Goal: Book appointment/travel/reservation

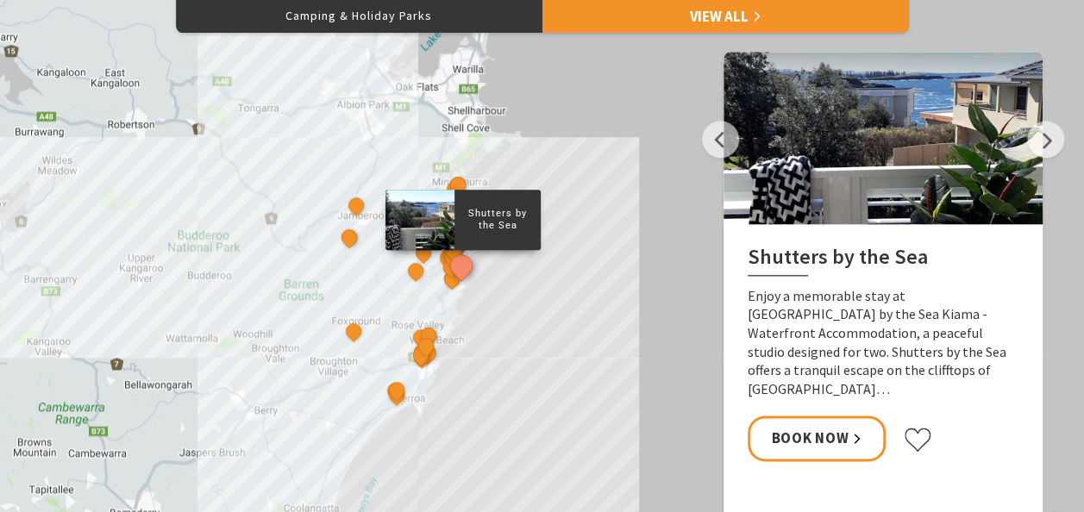
scroll to position [856, 0]
click at [472, 297] on div "Shutters by the Sea The Sebel Kiama Seaside Escape 1 Kiama Coast Holiday Parks …" at bounding box center [542, 256] width 1084 height 621
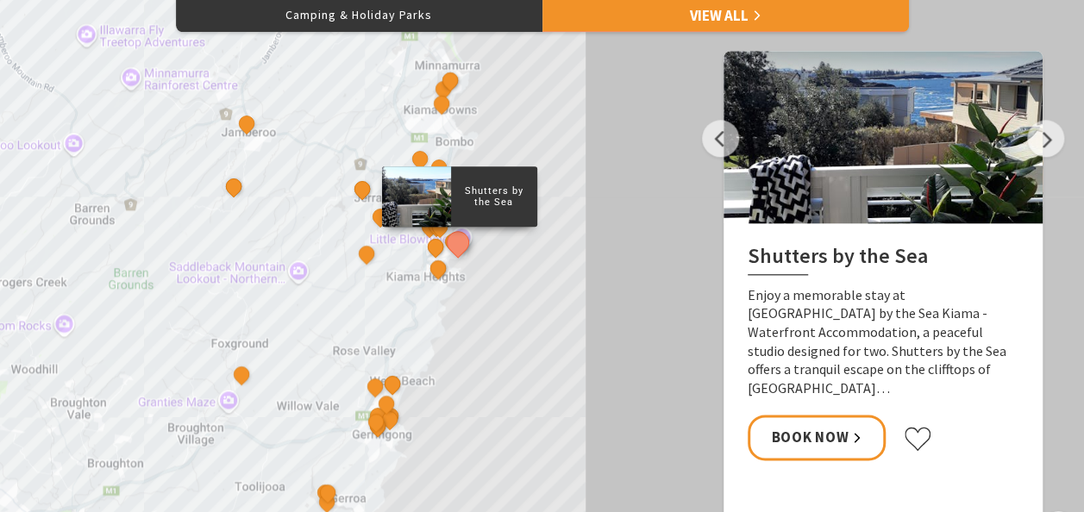
click at [472, 297] on div "Shutters by the Sea The Sebel Kiama Seaside Escape 1 Kiama Coast Holiday Parks …" at bounding box center [542, 256] width 1084 height 621
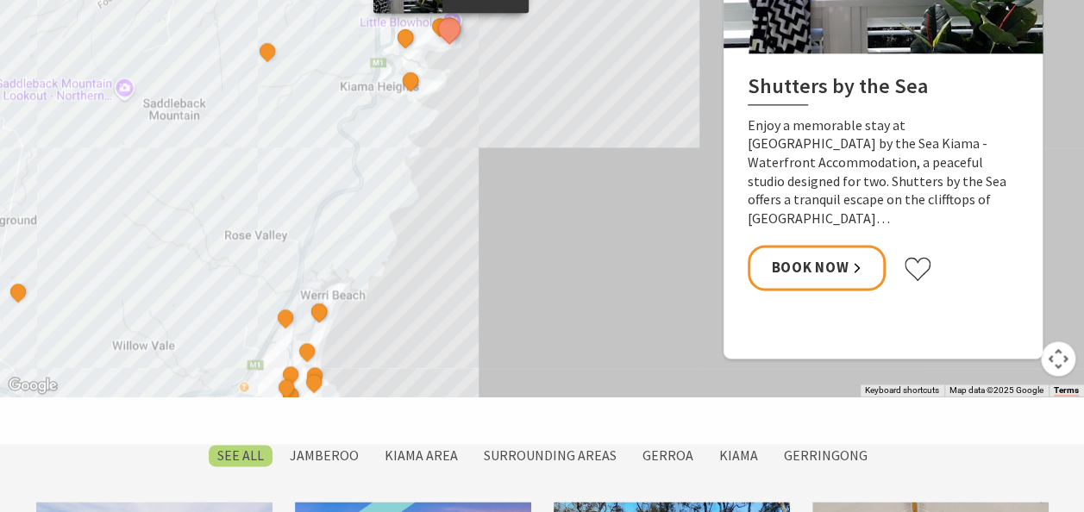
scroll to position [1027, 0]
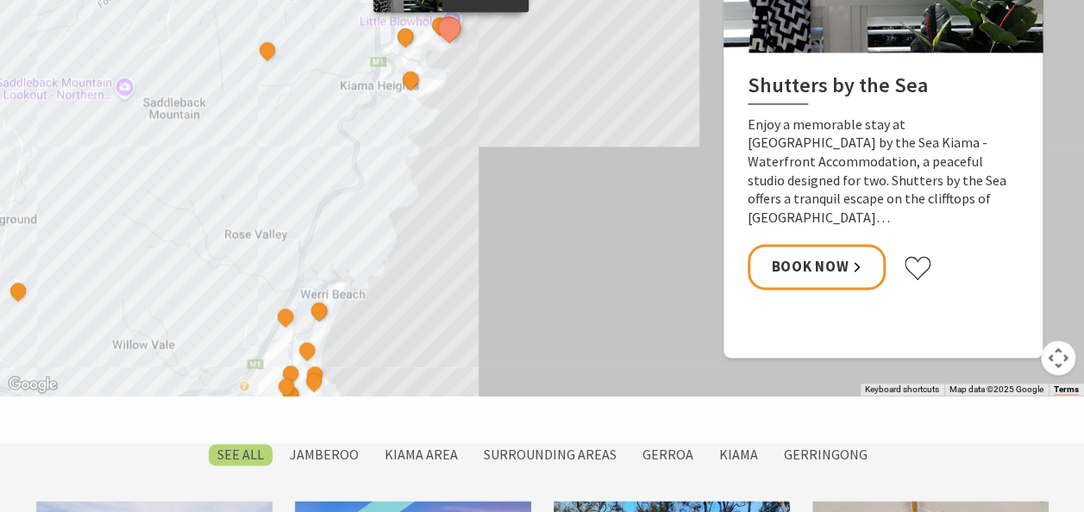
click at [381, 347] on div "Shutters by the Sea The Sebel Kiama Seaside Escape 1 Kiama Coast Holiday Parks …" at bounding box center [542, 85] width 1084 height 621
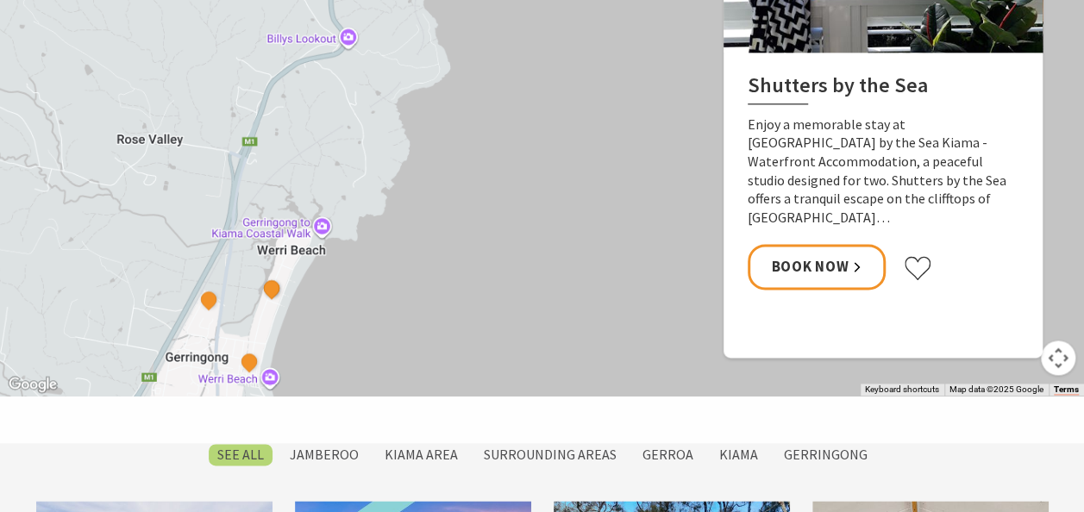
click at [381, 347] on div "Shutters by the Sea The Sebel Kiama Seaside Escape 1 Kiama Coast Holiday Parks …" at bounding box center [542, 85] width 1084 height 621
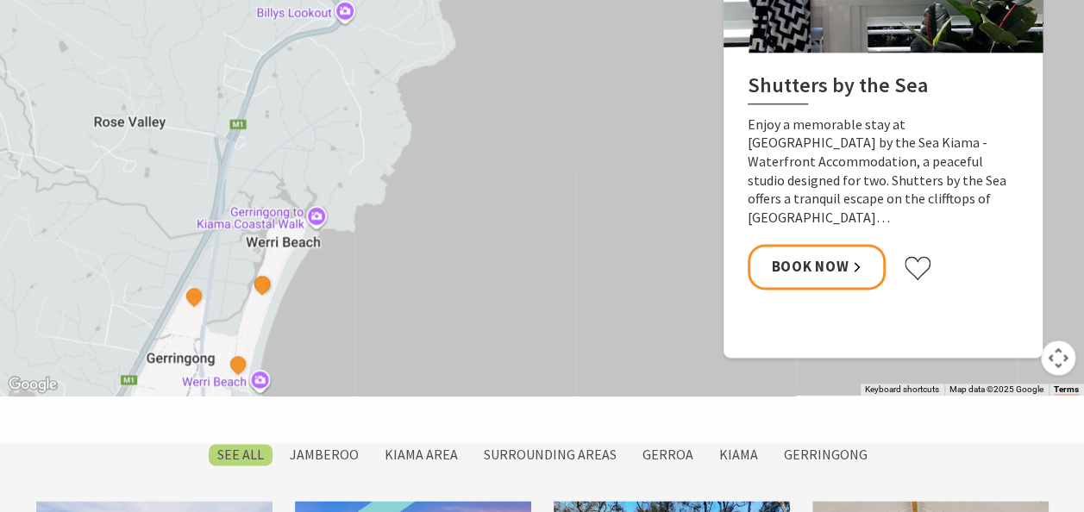
click at [381, 347] on div "Shutters by the Sea The Sebel Kiama Seaside Escape 1 Kiama Coast Holiday Parks …" at bounding box center [542, 85] width 1084 height 621
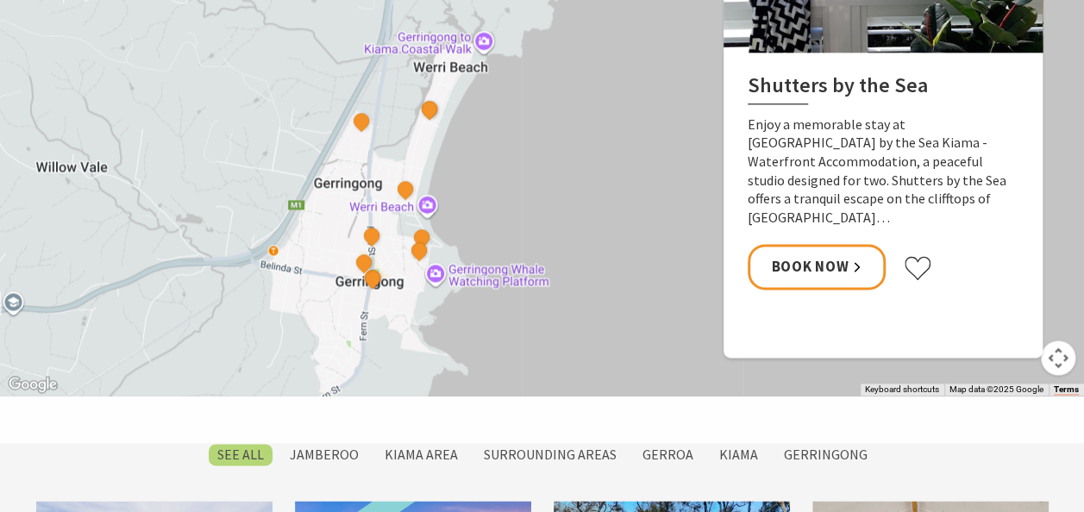
drag, startPoint x: 345, startPoint y: 327, endPoint x: 517, endPoint y: 141, distance: 253.1
click at [517, 141] on div "Shutters by the Sea The Sebel Kiama Seaside Escape 1 Kiama Coast Holiday Parks …" at bounding box center [542, 85] width 1084 height 621
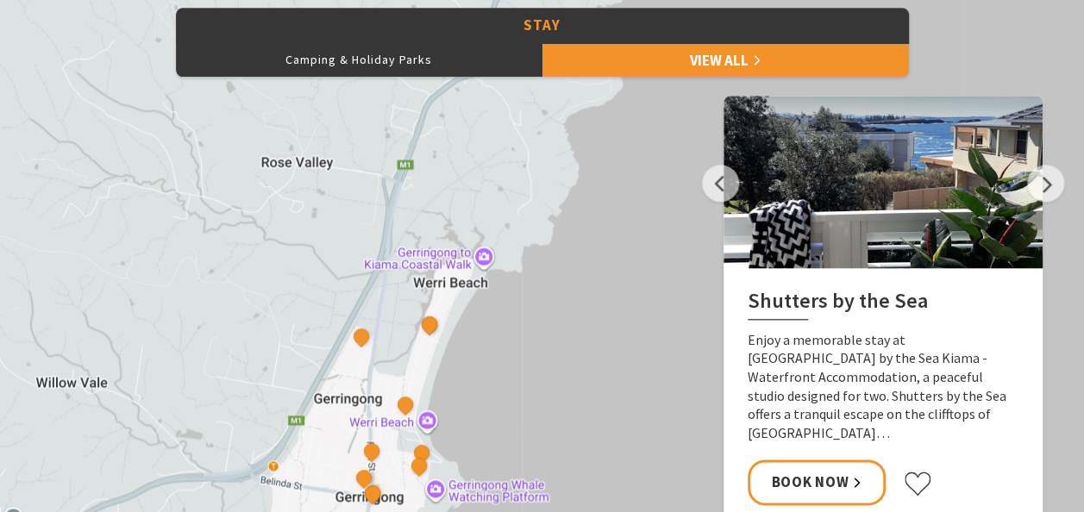
scroll to position [727, 0]
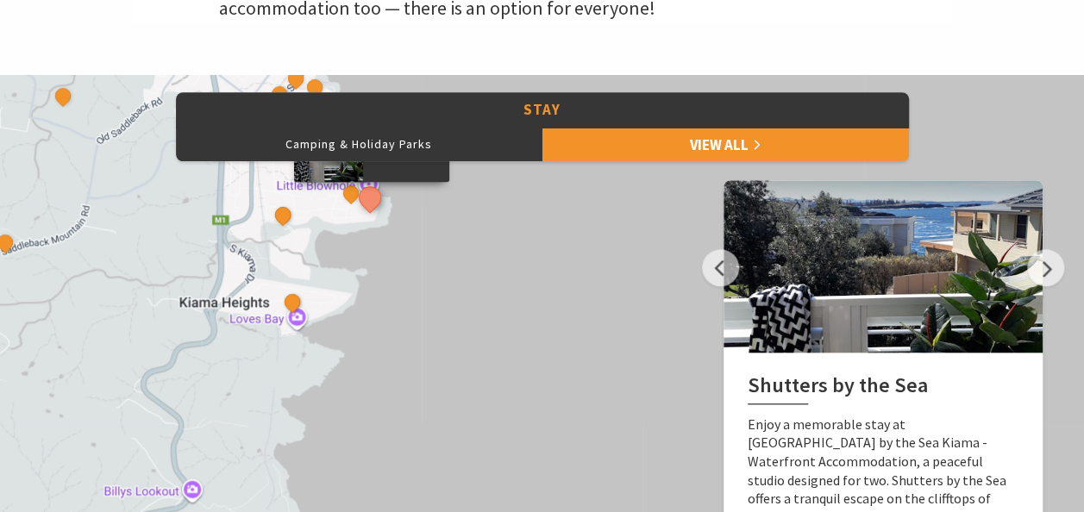
drag, startPoint x: 601, startPoint y: 191, endPoint x: 269, endPoint y: 556, distance: 493.0
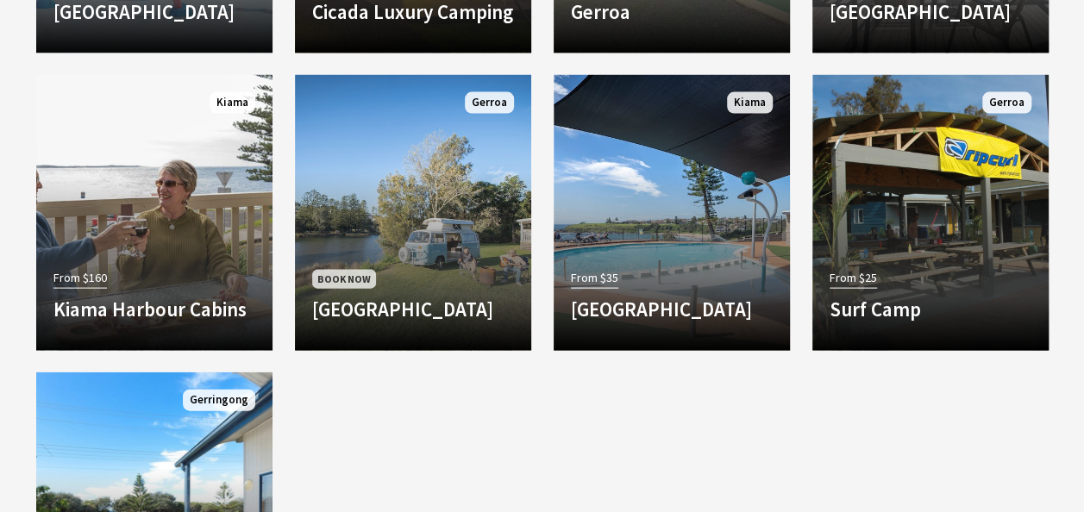
scroll to position [1889, 0]
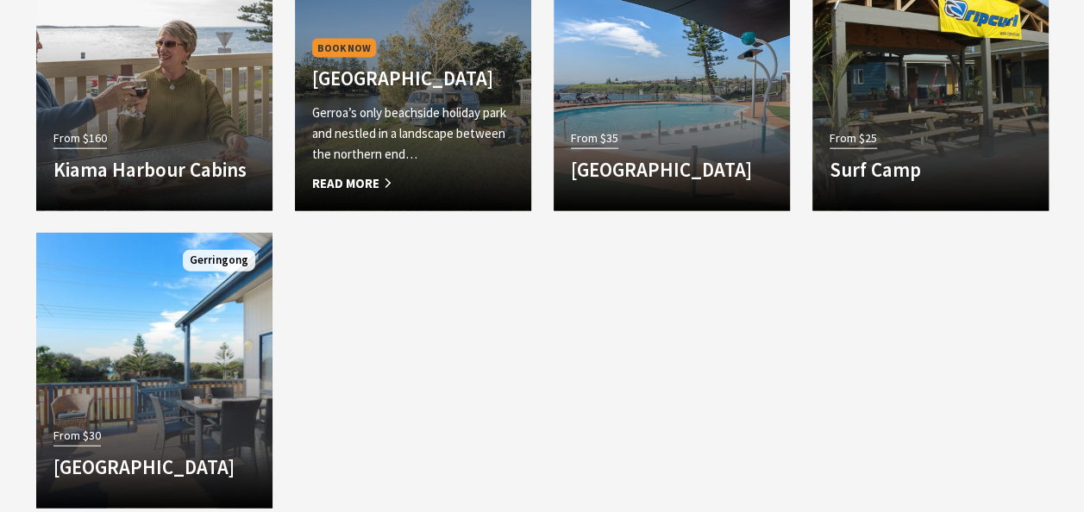
click at [412, 148] on p "Gerroa’s only beachside holiday park and nestled in a landscape between the nor…" at bounding box center [413, 134] width 202 height 62
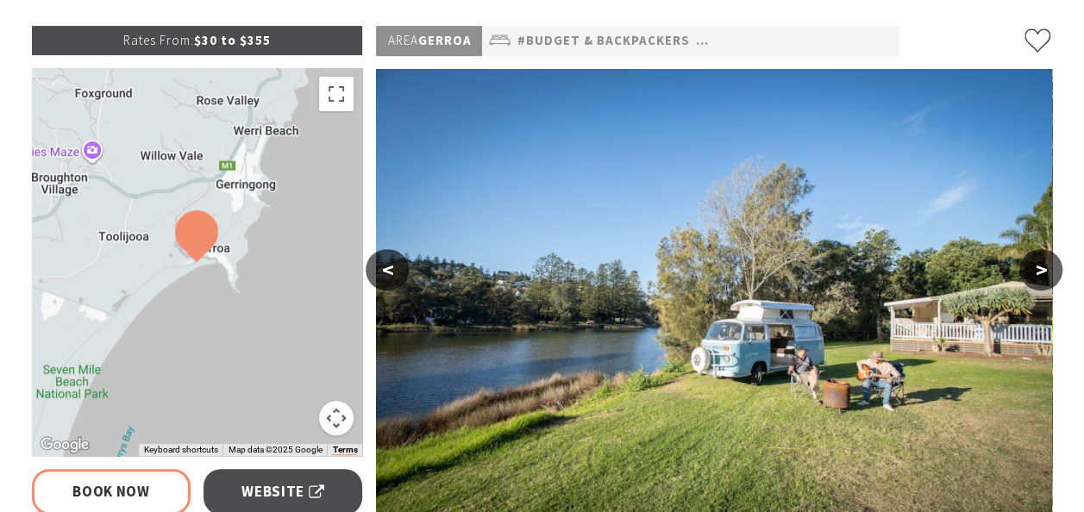
select select "3"
select select "2"
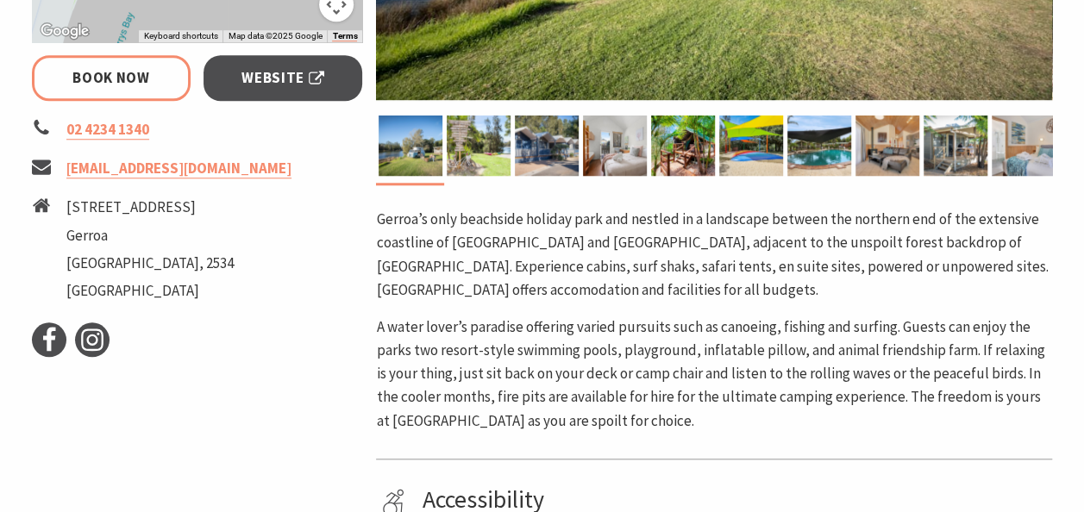
scroll to position [587, 0]
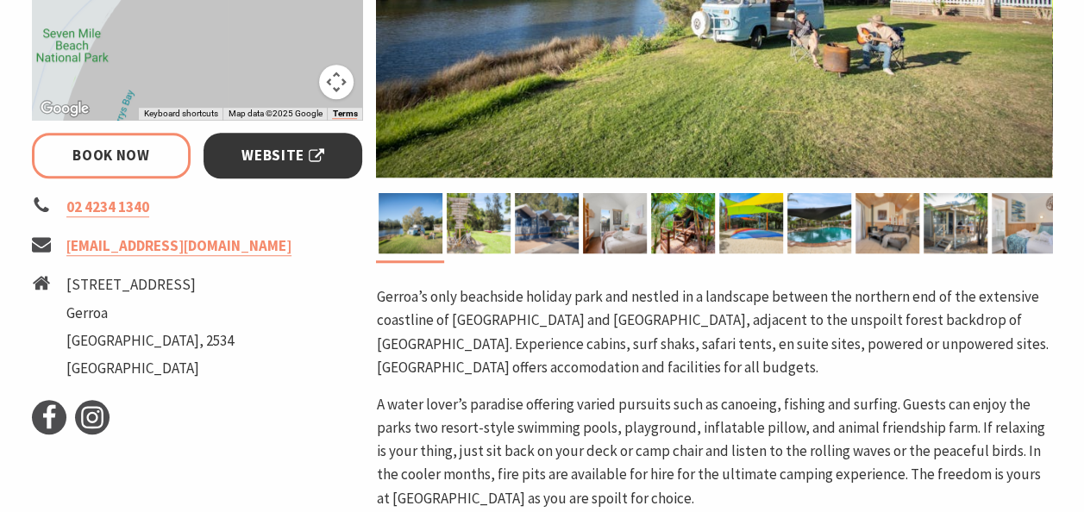
click at [264, 159] on span "Website" at bounding box center [282, 155] width 83 height 23
select select "3"
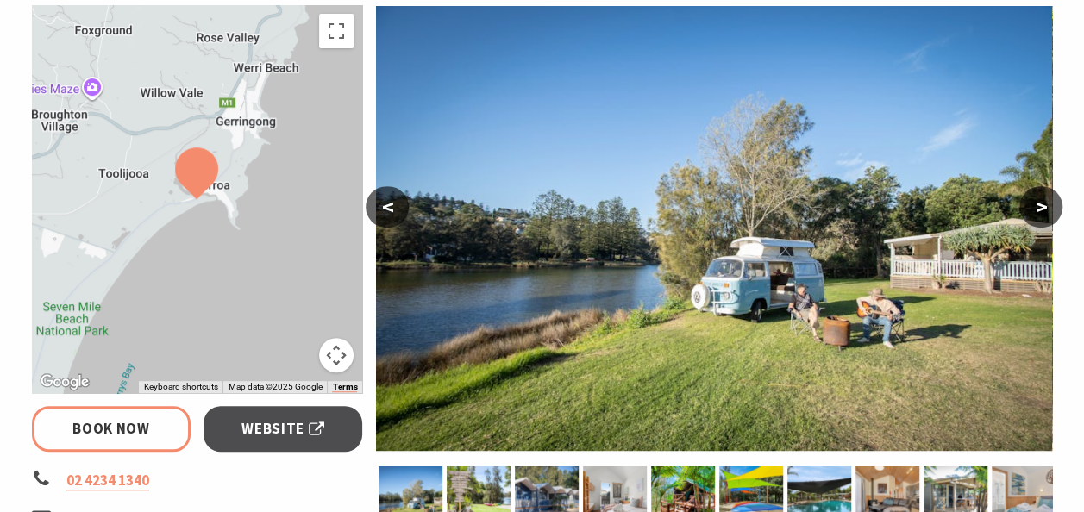
scroll to position [355, 0]
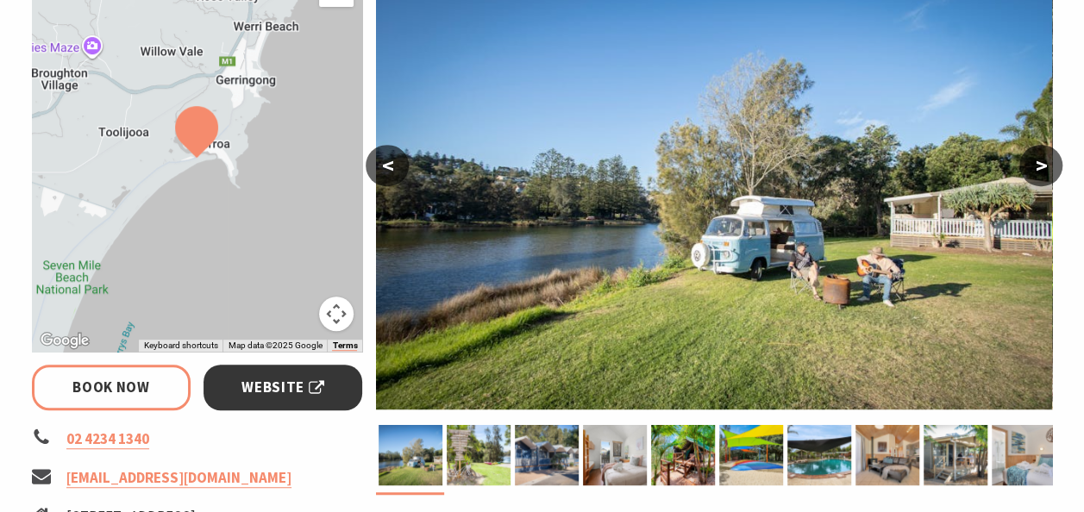
click at [277, 393] on span "Website" at bounding box center [282, 387] width 83 height 23
